Goal: Transaction & Acquisition: Download file/media

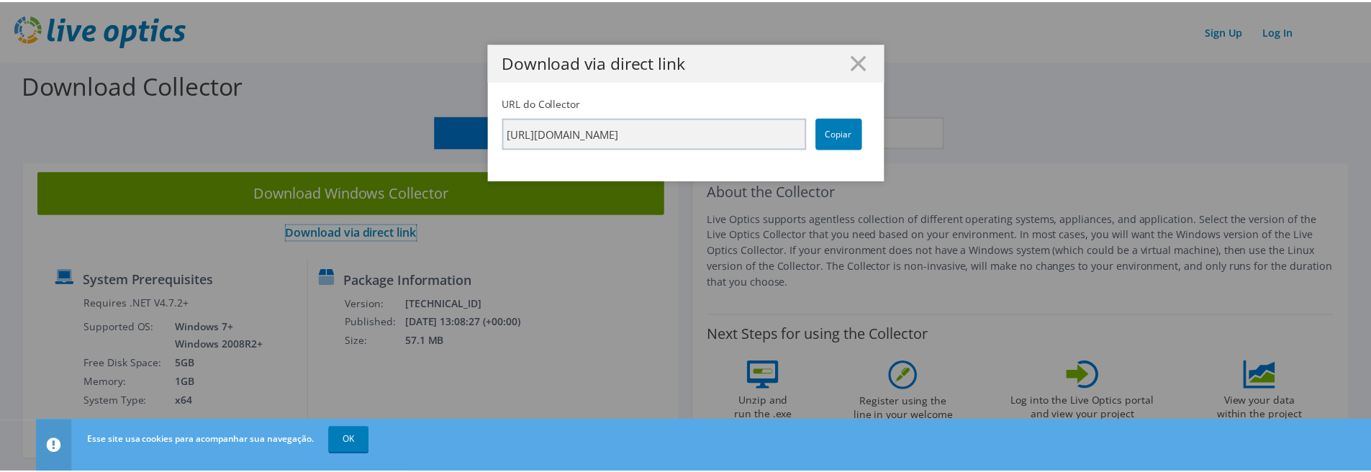
click at [601, 133] on button "Windows" at bounding box center [566, 132] width 257 height 32
click at [371, 225] on link "Download via direct link" at bounding box center [354, 233] width 132 height 16
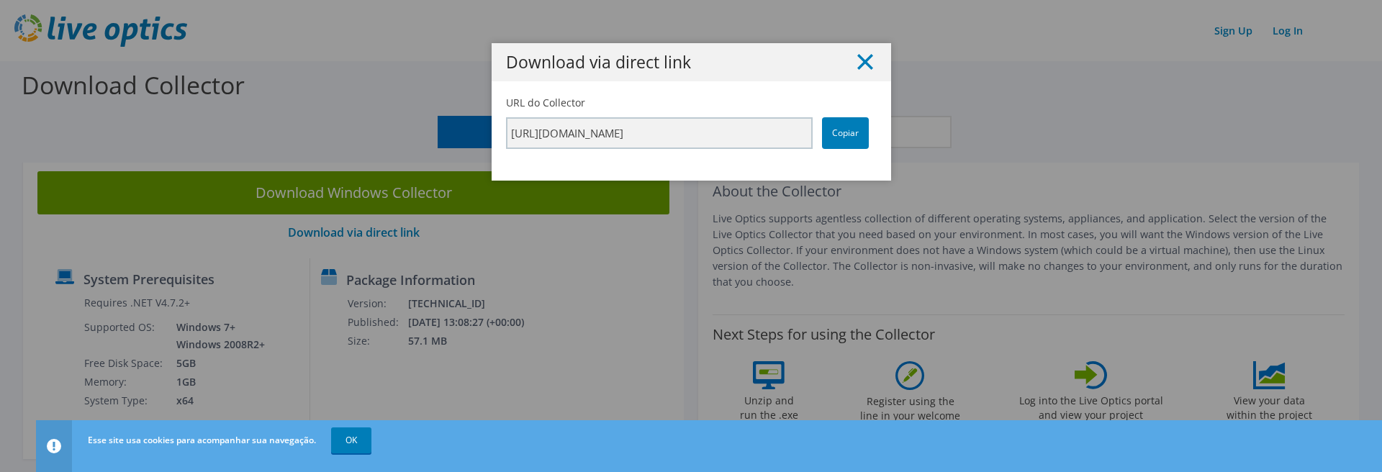
click at [857, 68] on icon at bounding box center [865, 62] width 16 height 16
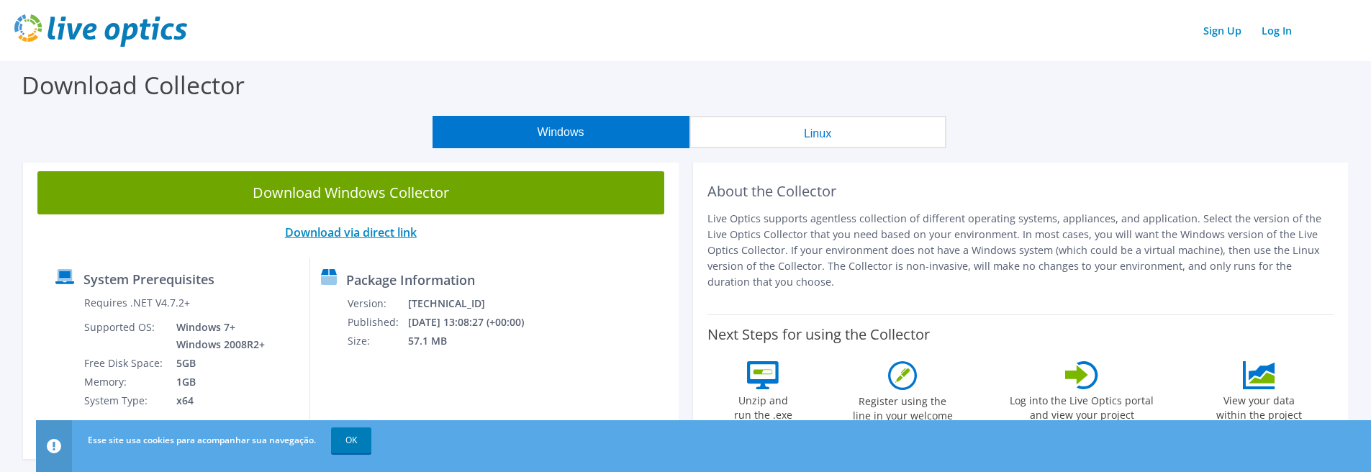
click at [359, 233] on link "Download via direct link" at bounding box center [351, 233] width 132 height 16
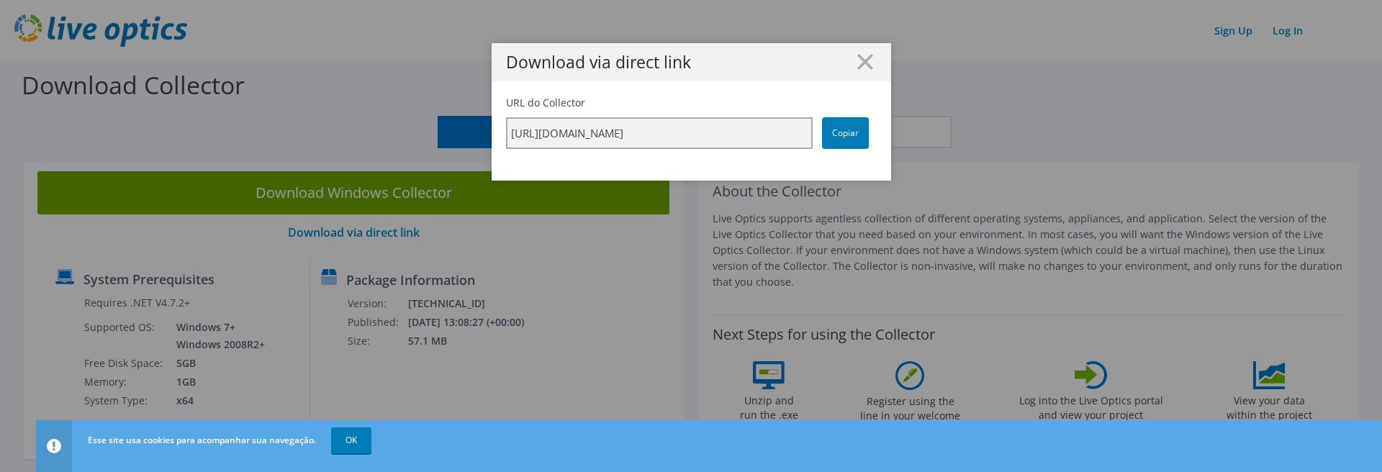
click at [753, 129] on input "[URL][DOMAIN_NAME]" at bounding box center [659, 133] width 307 height 32
click at [835, 132] on link "Copiar" at bounding box center [845, 133] width 47 height 32
click at [858, 60] on line at bounding box center [865, 62] width 14 height 14
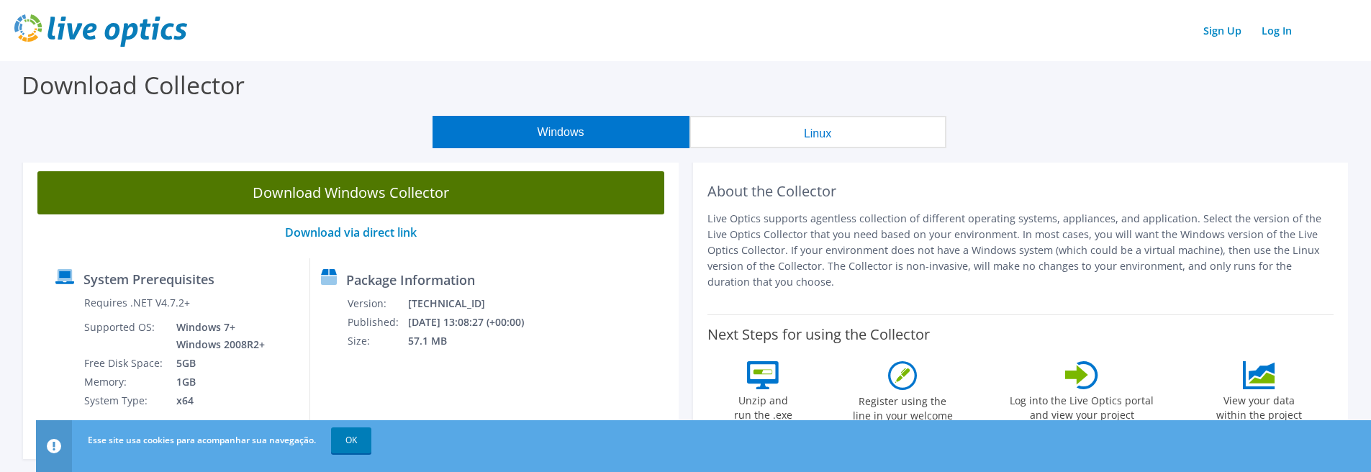
click at [374, 187] on link "Download Windows Collector" at bounding box center [350, 192] width 627 height 43
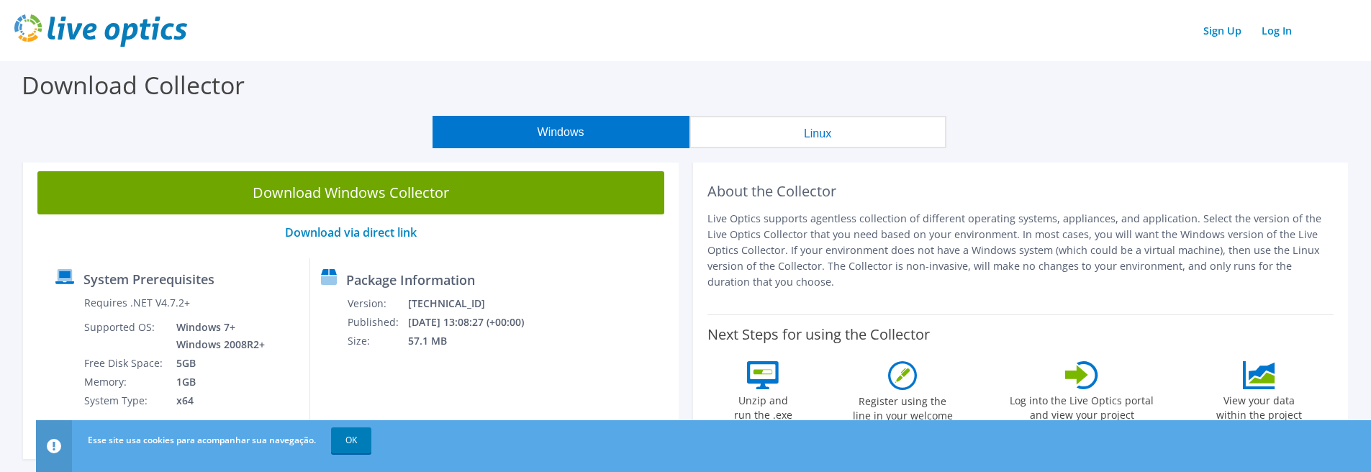
click at [757, 70] on div "Download Collector" at bounding box center [685, 88] width 1357 height 55
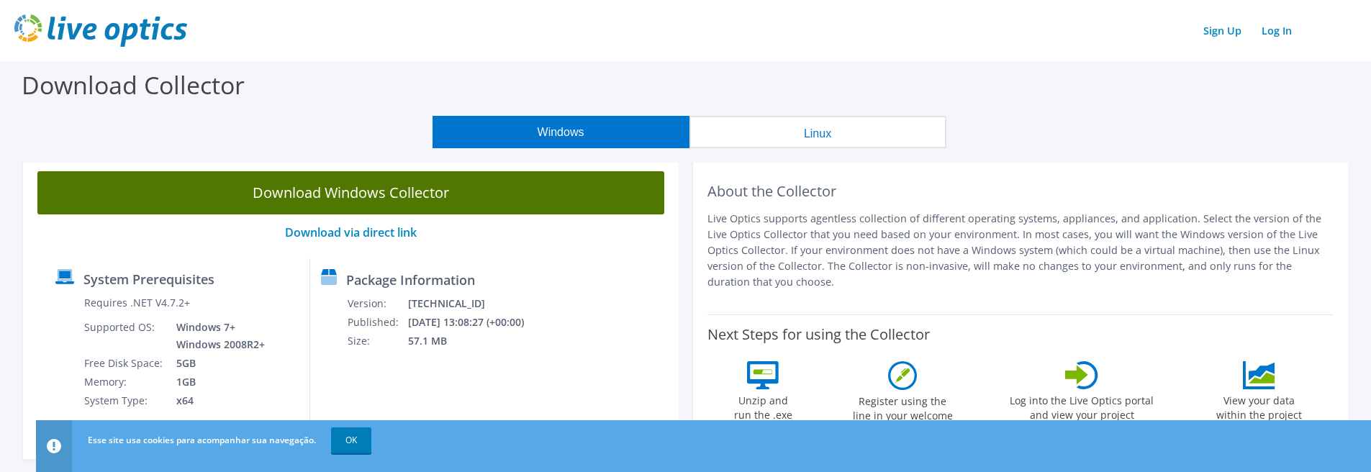
click at [345, 186] on link "Download Windows Collector" at bounding box center [350, 192] width 627 height 43
